Goal: Navigation & Orientation: Find specific page/section

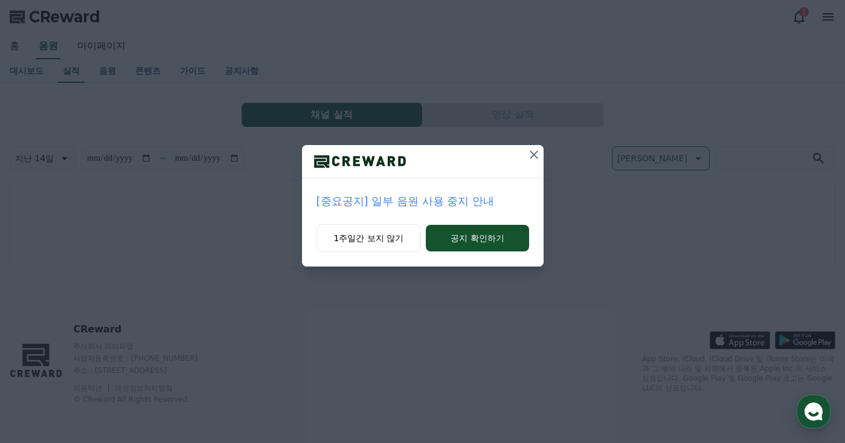
click at [412, 203] on p "[중요공지] 일부 음원 사용 중지 안내" at bounding box center [422, 201] width 213 height 17
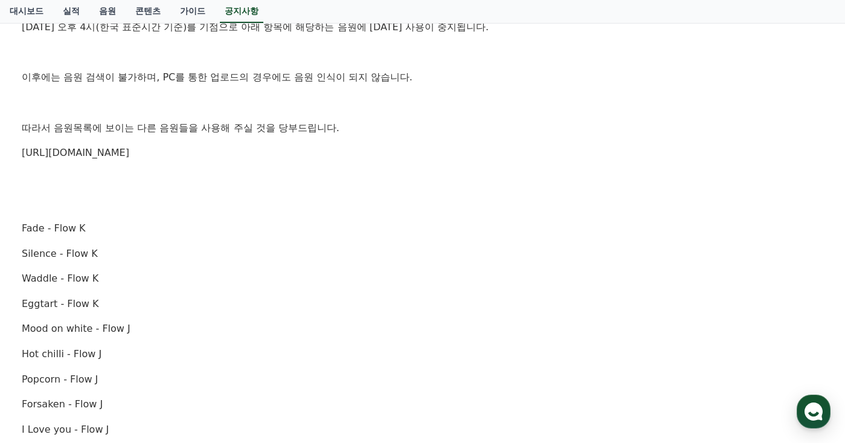
scroll to position [159, 0]
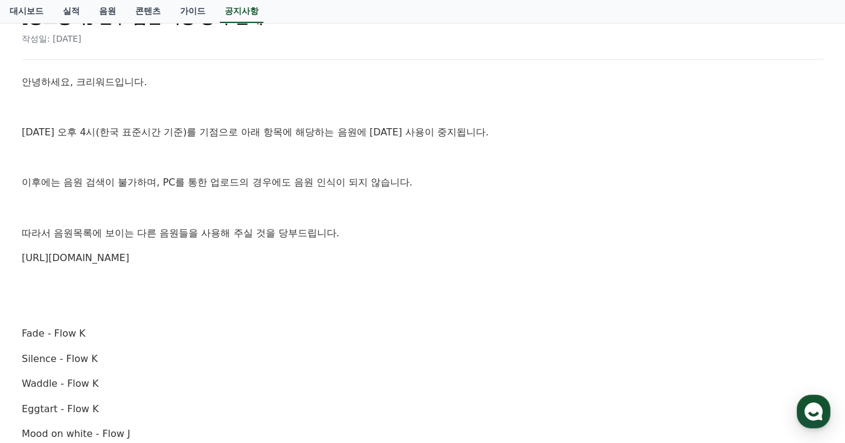
click at [98, 259] on link "https://creward.net/music/list/public" at bounding box center [75, 257] width 107 height 11
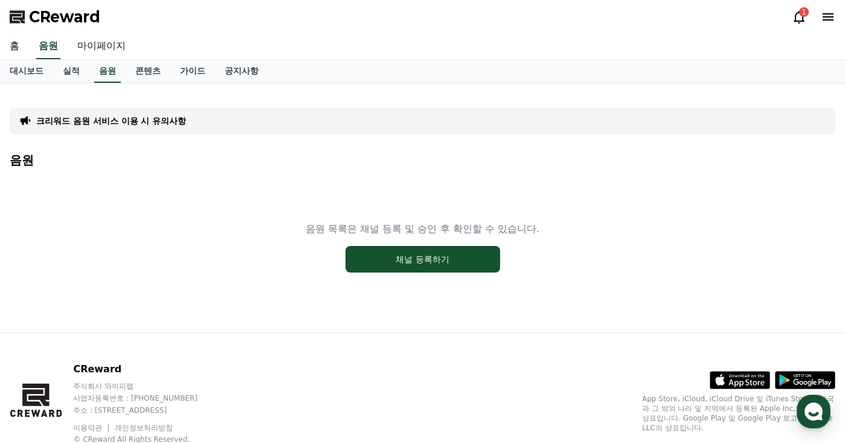
click at [114, 43] on link "마이페이지" at bounding box center [102, 46] width 68 height 25
select select "**********"
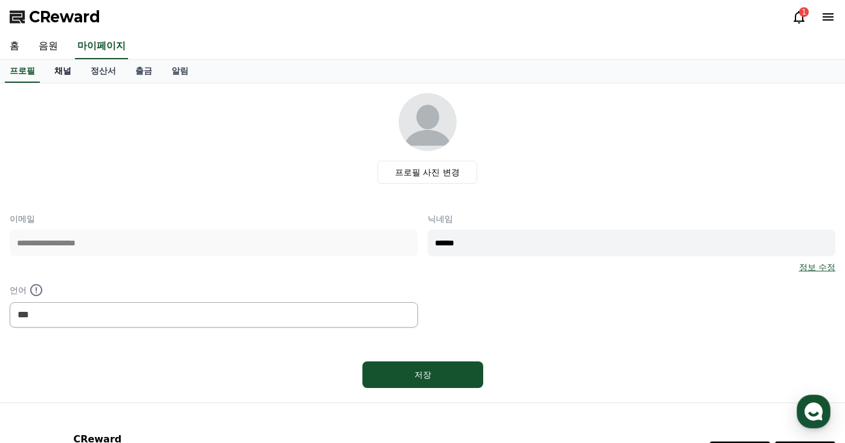
click at [65, 75] on link "채널" at bounding box center [63, 71] width 36 height 23
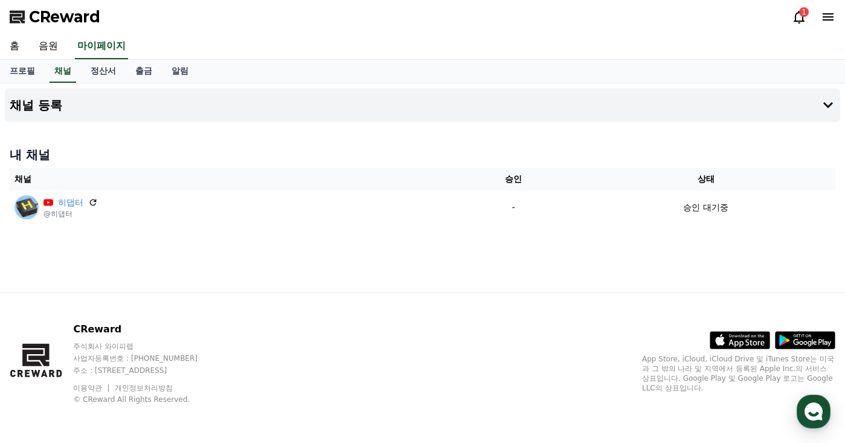
click at [795, 13] on icon at bounding box center [799, 17] width 14 height 14
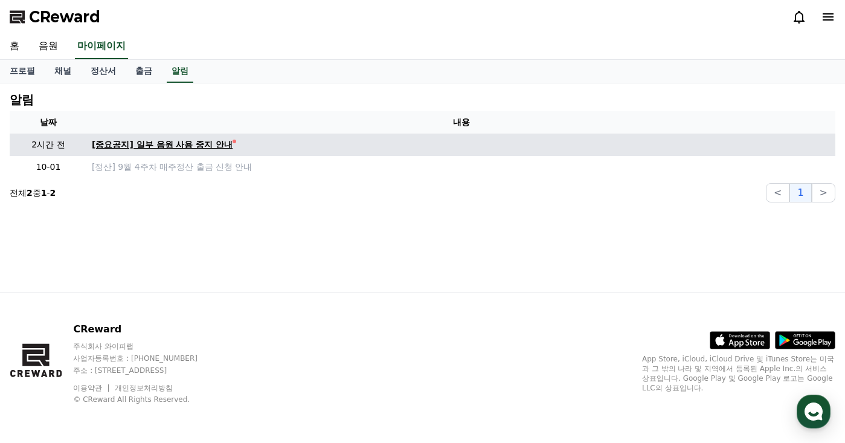
click at [188, 150] on div "[중요공지] 일부 음원 사용 중지 안내" at bounding box center [162, 144] width 141 height 13
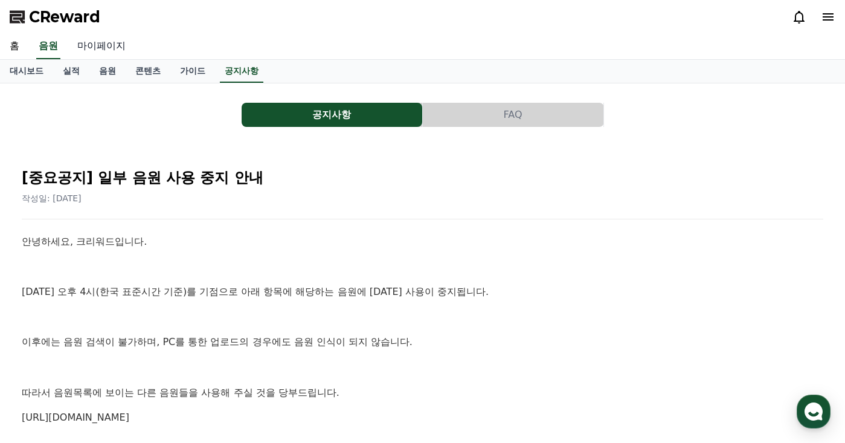
click at [91, 43] on link "마이페이지" at bounding box center [102, 46] width 68 height 25
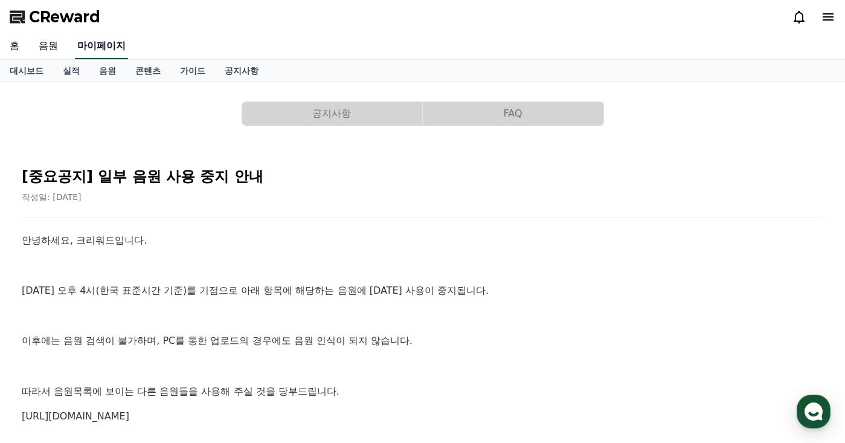
select select "**********"
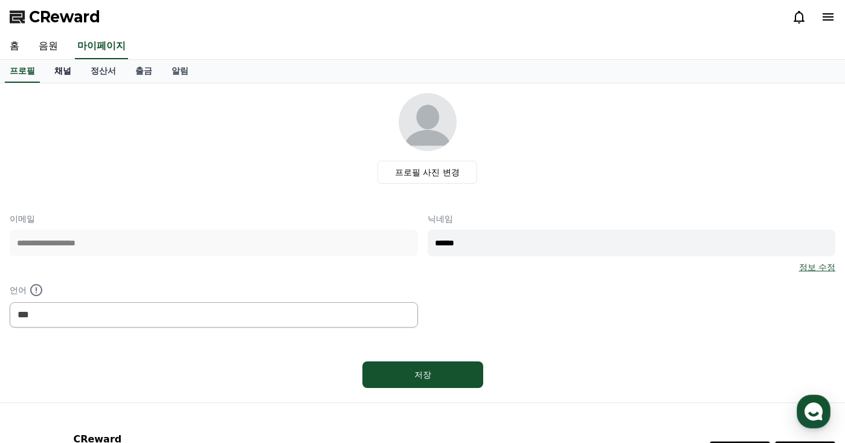
click at [66, 72] on link "채널" at bounding box center [63, 71] width 36 height 23
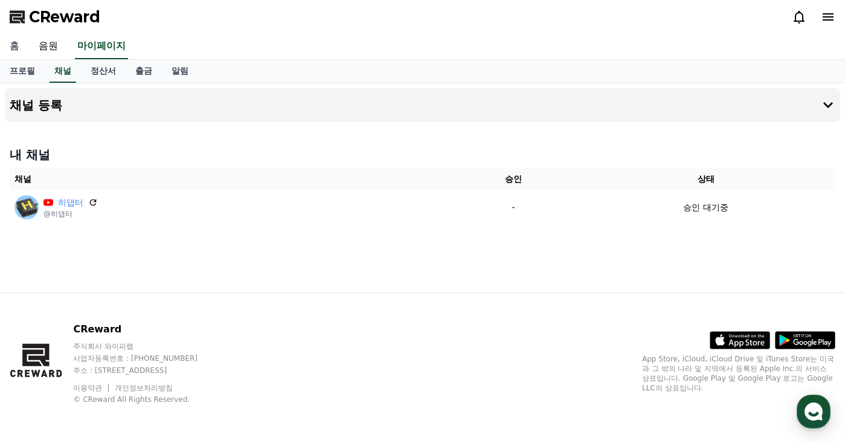
click at [16, 46] on link "홈" at bounding box center [14, 46] width 29 height 25
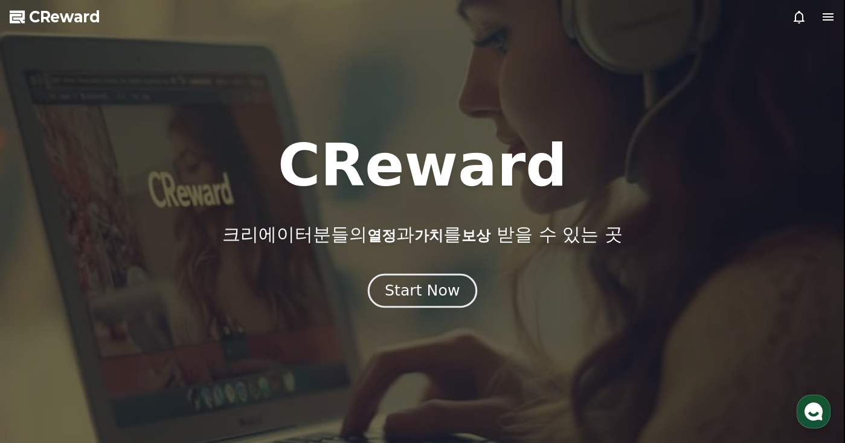
click at [453, 283] on div "Start Now" at bounding box center [422, 290] width 75 height 21
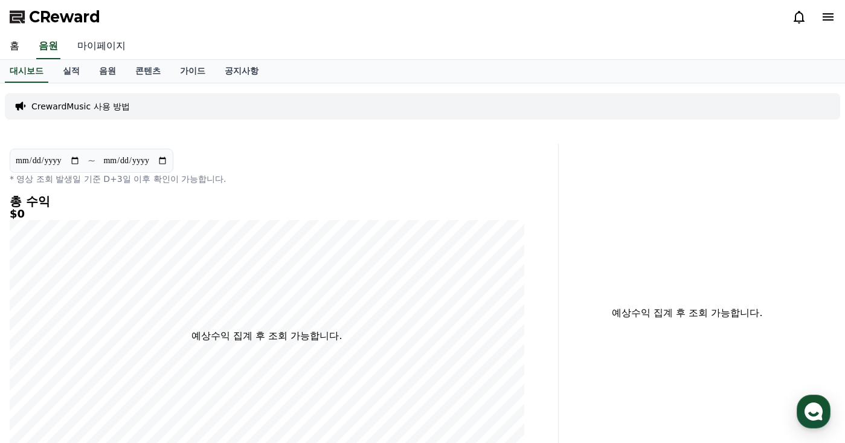
click at [103, 51] on link "마이페이지" at bounding box center [102, 46] width 68 height 25
select select "**********"
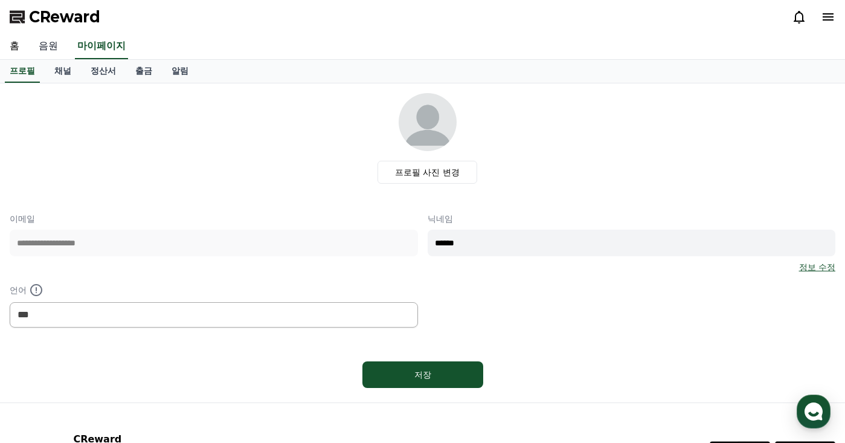
click at [51, 51] on link "음원" at bounding box center [48, 46] width 39 height 25
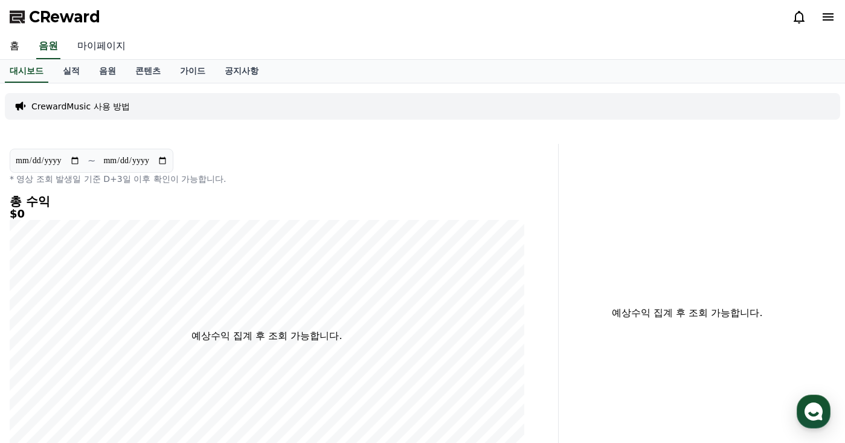
click at [101, 45] on link "마이페이지" at bounding box center [102, 46] width 68 height 25
select select "**********"
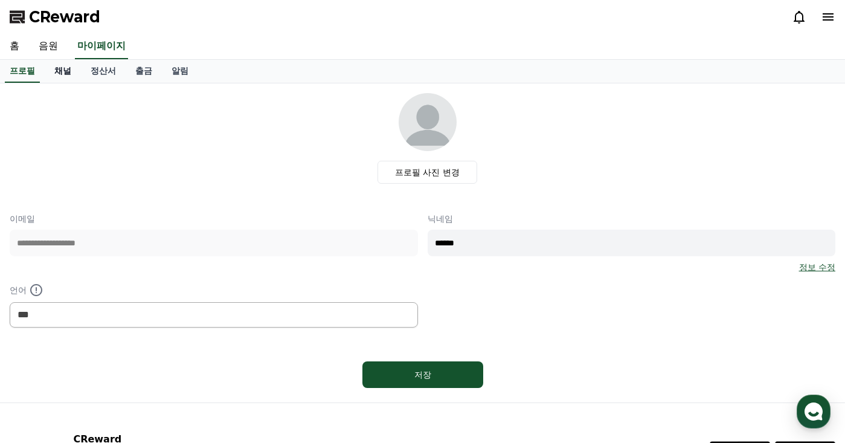
click at [58, 69] on link "채널" at bounding box center [63, 71] width 36 height 23
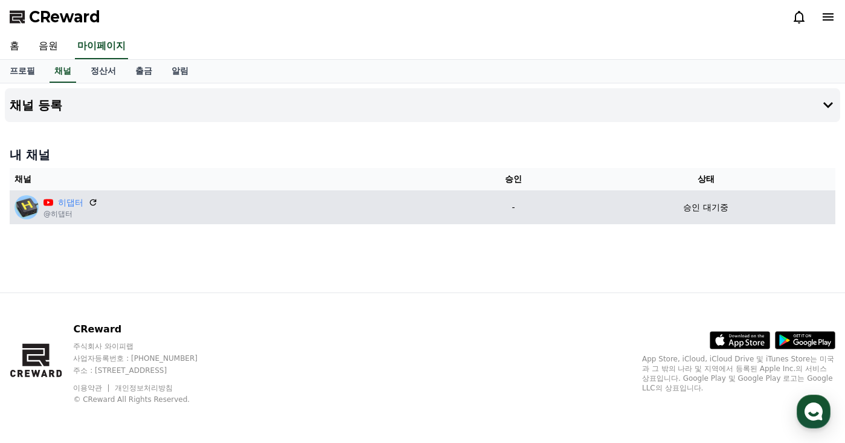
click at [135, 212] on div "히댑터 @히댑터" at bounding box center [229, 207] width 431 height 24
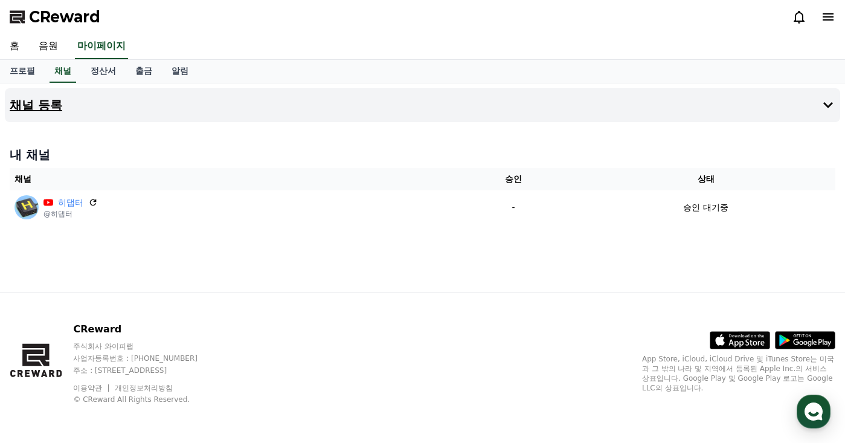
click at [779, 106] on button "채널 등록" at bounding box center [422, 105] width 835 height 34
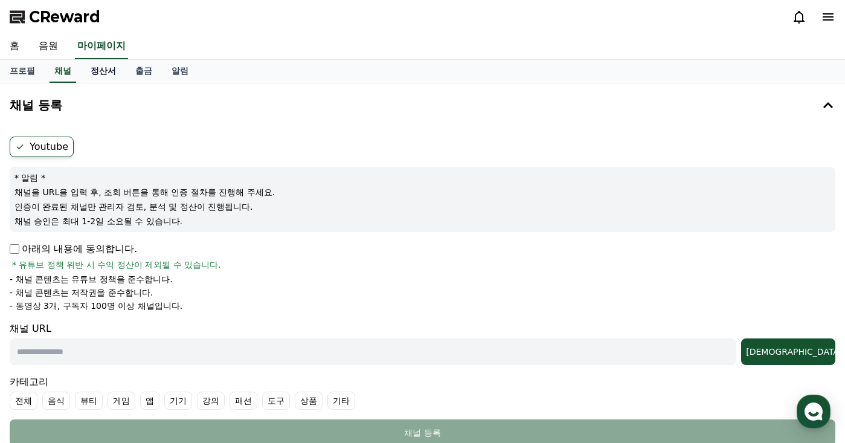
click at [100, 74] on link "정산서" at bounding box center [103, 71] width 45 height 23
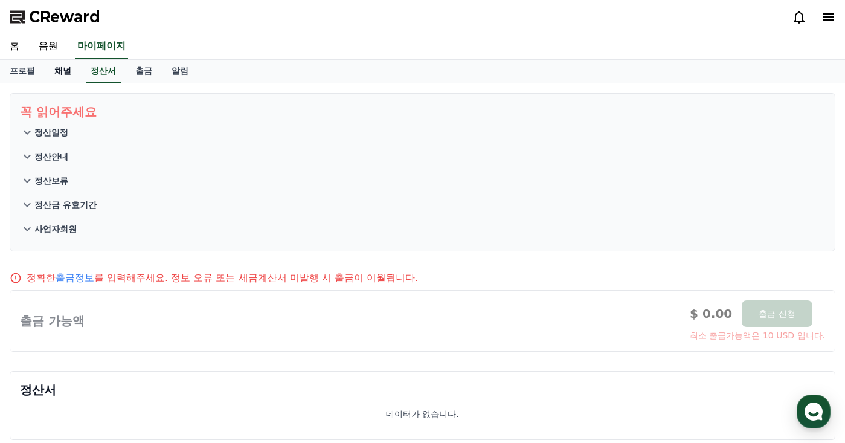
click at [63, 73] on link "채널" at bounding box center [63, 71] width 36 height 23
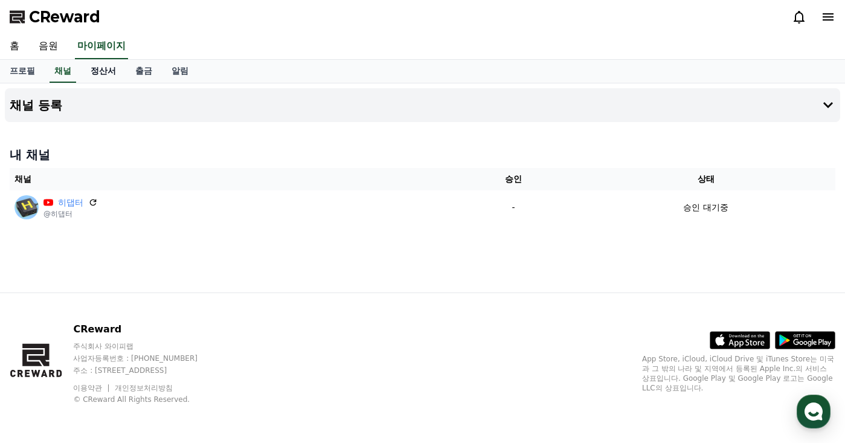
click at [94, 73] on link "정산서" at bounding box center [103, 71] width 45 height 23
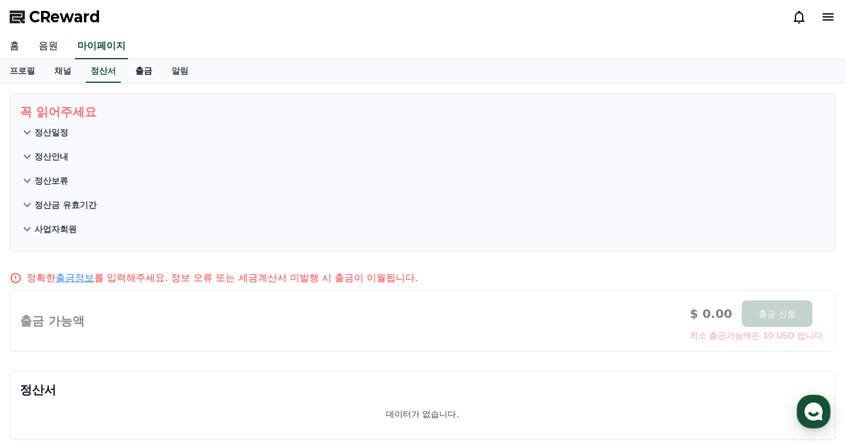
click at [147, 71] on link "출금" at bounding box center [144, 71] width 36 height 23
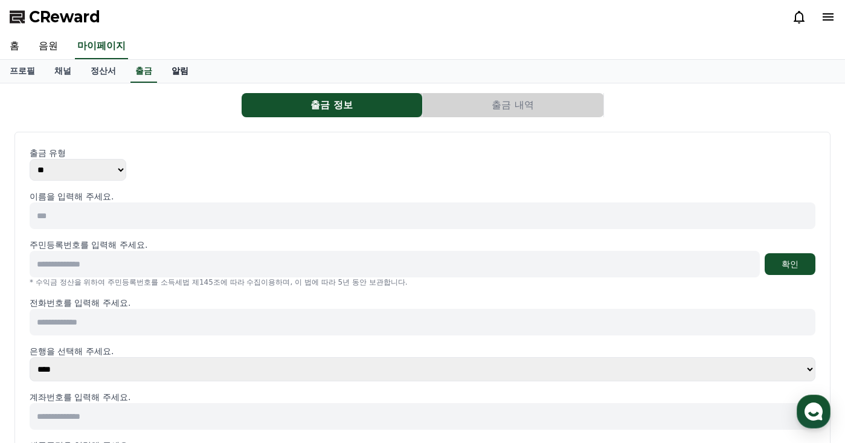
click at [173, 69] on link "알림" at bounding box center [180, 71] width 36 height 23
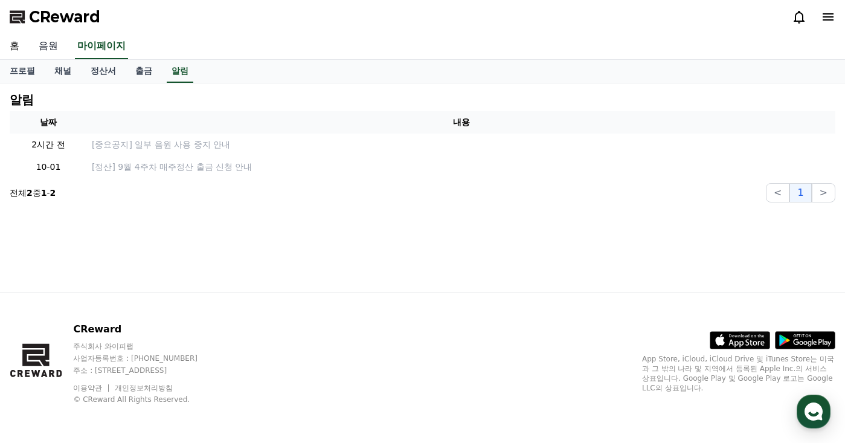
click at [59, 53] on link "음원" at bounding box center [48, 46] width 39 height 25
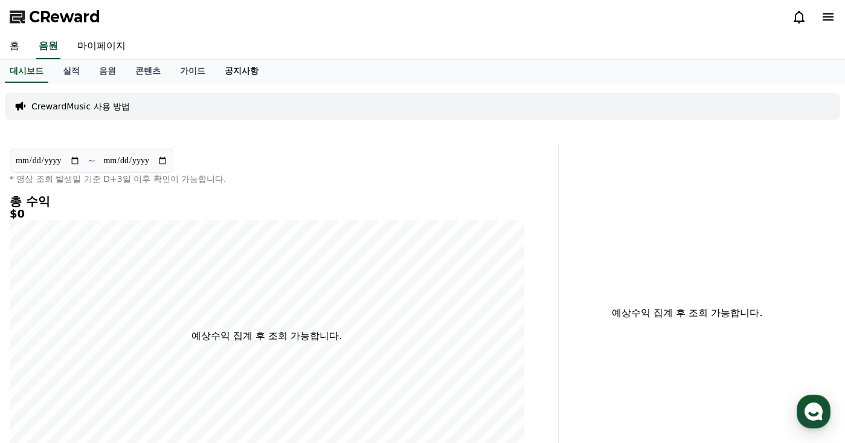
click at [234, 72] on link "공지사항" at bounding box center [241, 71] width 53 height 23
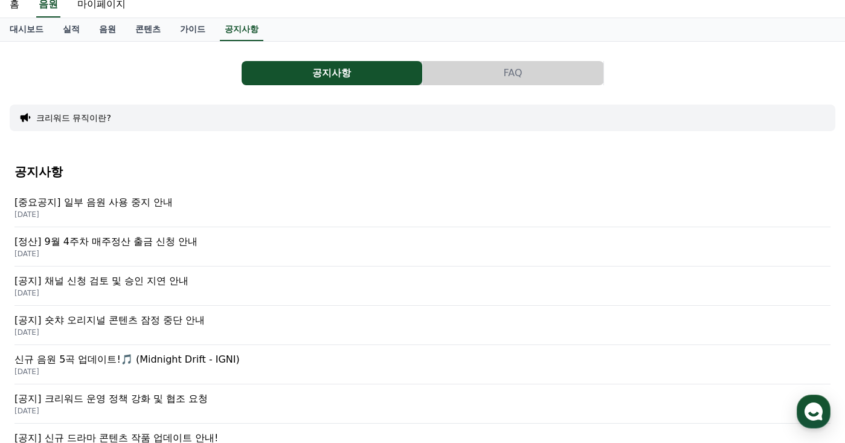
scroll to position [60, 0]
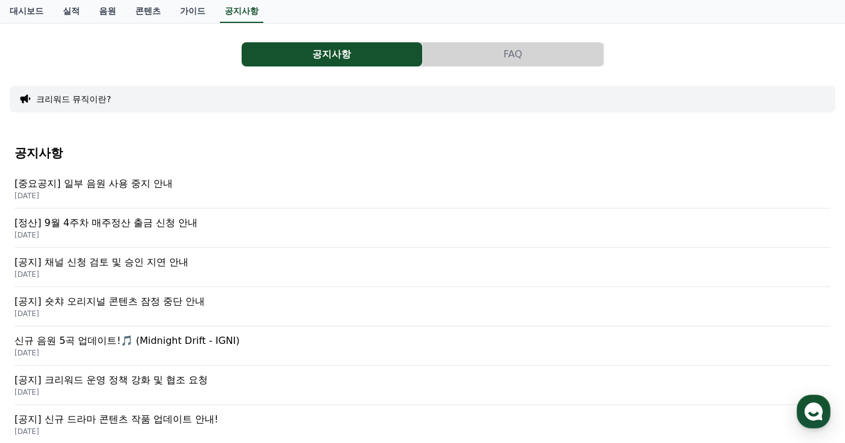
click at [185, 267] on p "[공지] 채널 신청 검토 및 승인 지연 안내" at bounding box center [422, 262] width 816 height 14
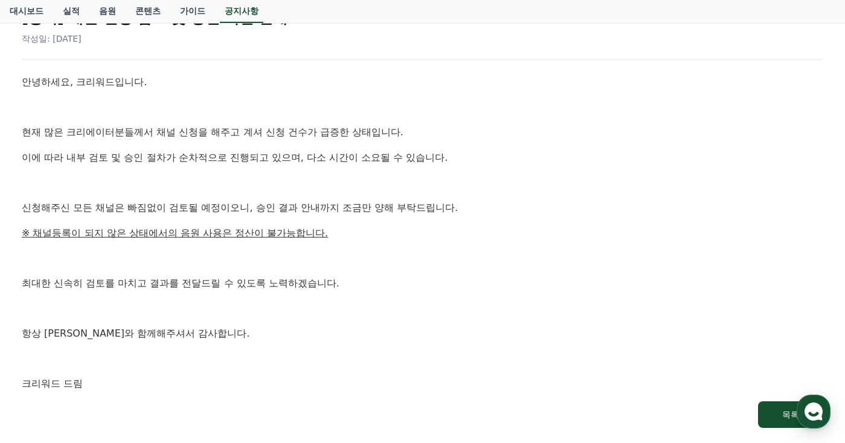
scroll to position [181, 0]
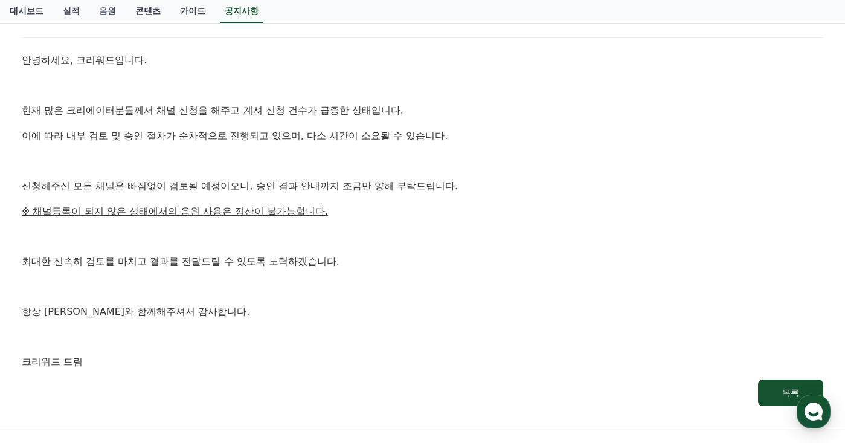
click at [485, 206] on p "※ 채널등록이 되지 않은 상태에서의 음원 사용은 정산이 불가능합니다." at bounding box center [422, 211] width 801 height 16
click at [503, 189] on p "신청해주신 모든 채널은 빠짐없이 검토될 예정이오니, 승인 결과 안내까지 조금만 양해 부탁드립니다." at bounding box center [422, 186] width 801 height 16
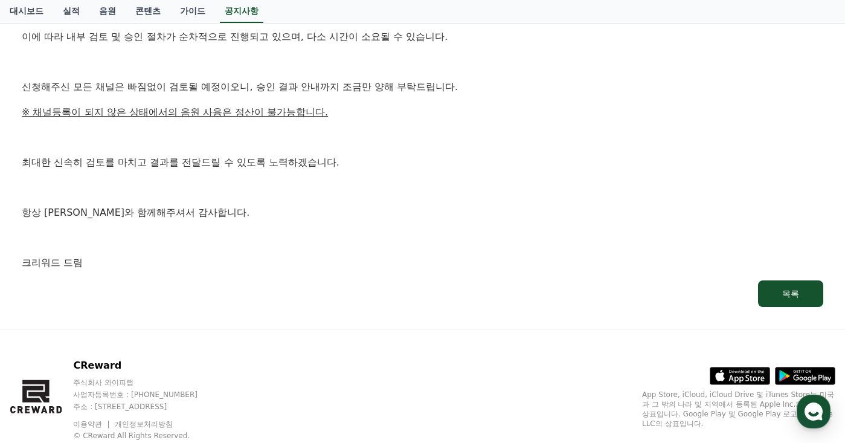
scroll to position [302, 0]
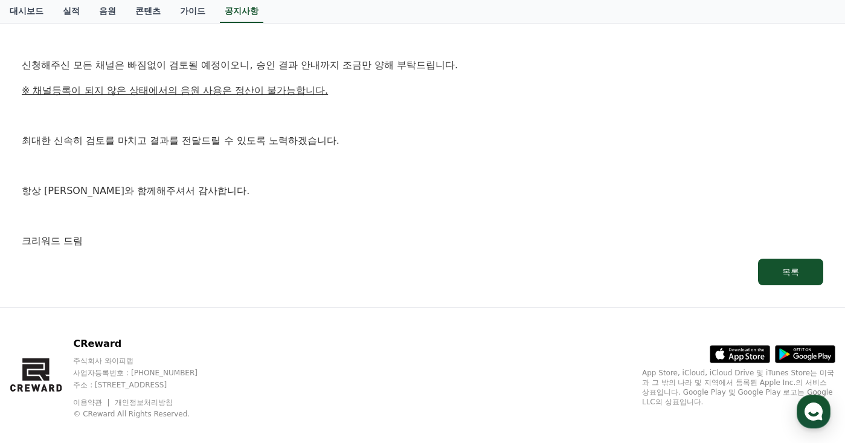
click at [456, 198] on p "항상 크리워드와 함께해주셔서 감사합니다." at bounding box center [422, 191] width 801 height 16
click at [463, 168] on p at bounding box center [422, 166] width 801 height 16
click at [432, 201] on div "안녕하세요, 크리워드입니다. 현재 많은 크리에이터분들께서 채널 신청을 해주고 계셔 신청 건수가 급증한 상태입니다. 이에 따라 내부 검토 및 승…" at bounding box center [422, 90] width 801 height 317
click at [431, 209] on p at bounding box center [422, 216] width 801 height 16
